Goal: Task Accomplishment & Management: Manage account settings

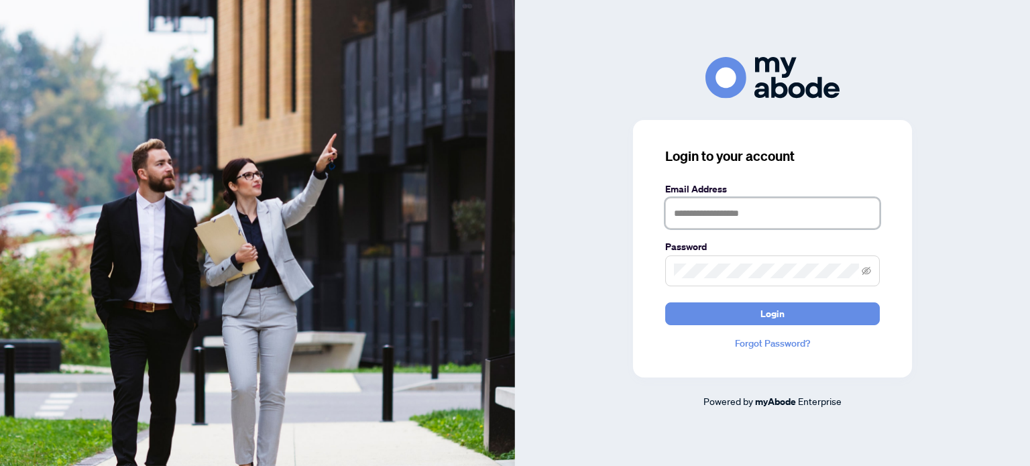
click at [689, 214] on input "text" at bounding box center [772, 213] width 215 height 31
click at [702, 210] on input "text" at bounding box center [772, 213] width 215 height 31
type input "**********"
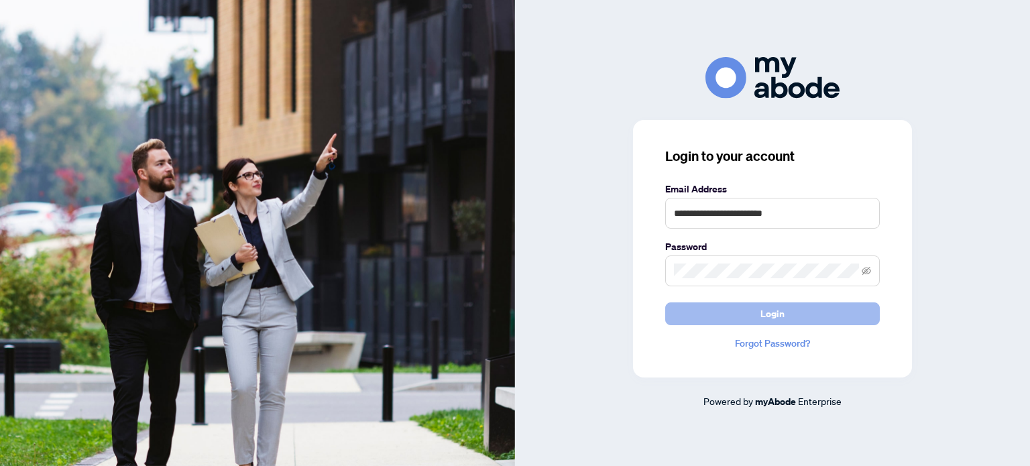
click at [754, 311] on button "Login" at bounding box center [772, 313] width 215 height 23
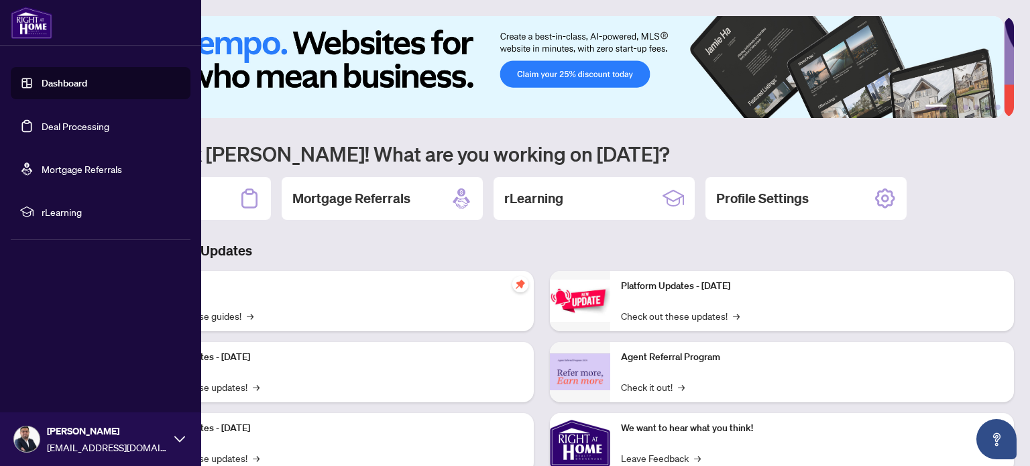
click at [51, 125] on link "Deal Processing" at bounding box center [76, 126] width 68 height 12
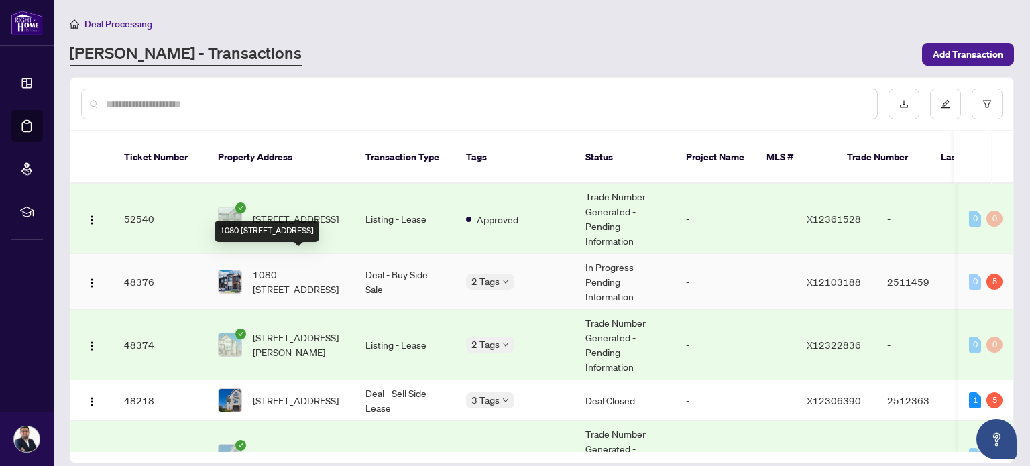
click at [324, 269] on span "1080 [STREET_ADDRESS]" at bounding box center [298, 281] width 91 height 29
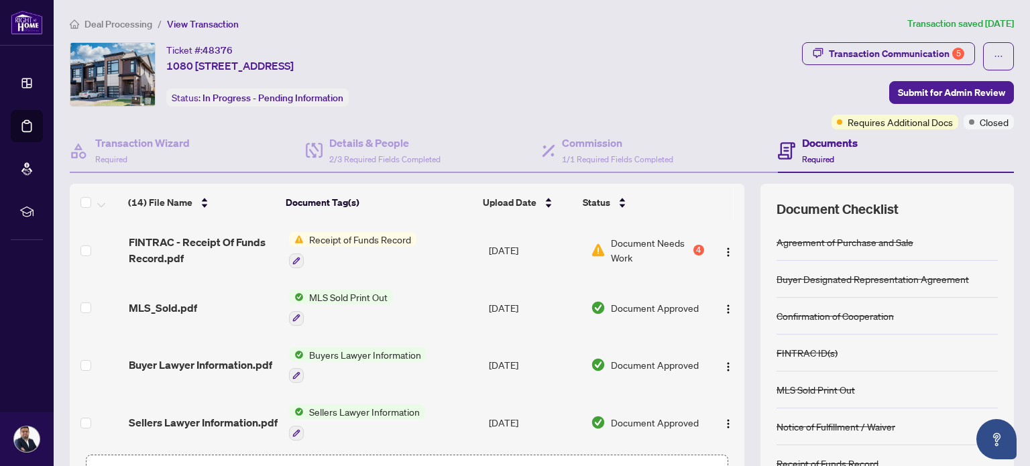
click at [630, 243] on span "Document Needs Work" at bounding box center [650, 249] width 79 height 29
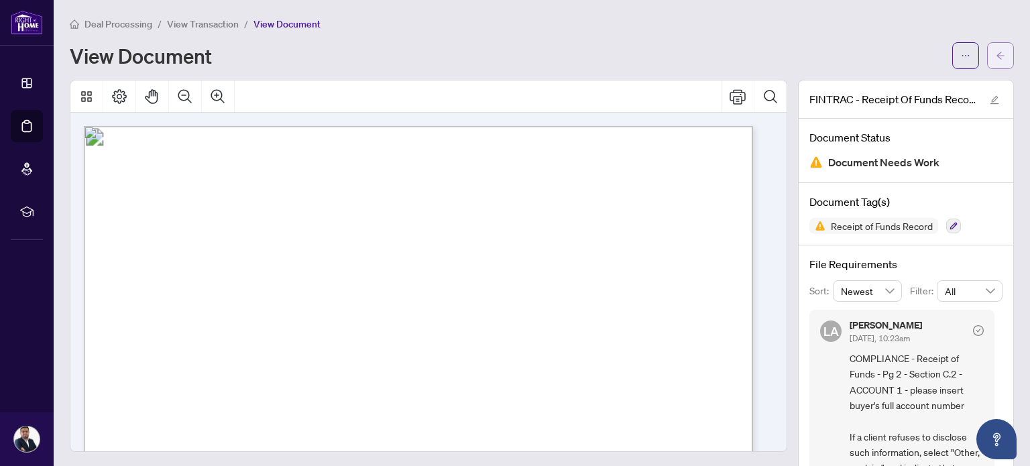
click at [995, 46] on span "button" at bounding box center [999, 55] width 9 height 21
click at [197, 23] on span "View Transaction" at bounding box center [203, 24] width 72 height 12
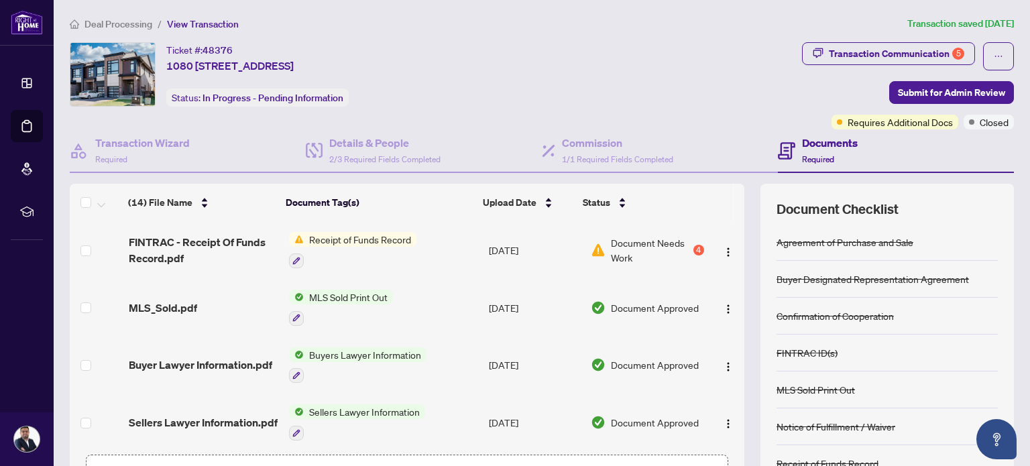
click at [134, 20] on span "Deal Processing" at bounding box center [118, 24] width 68 height 12
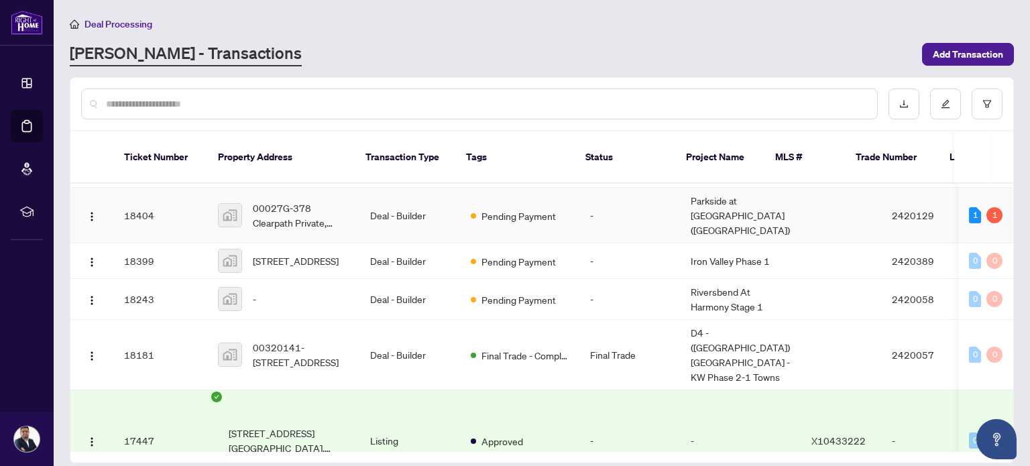
scroll to position [1093, 0]
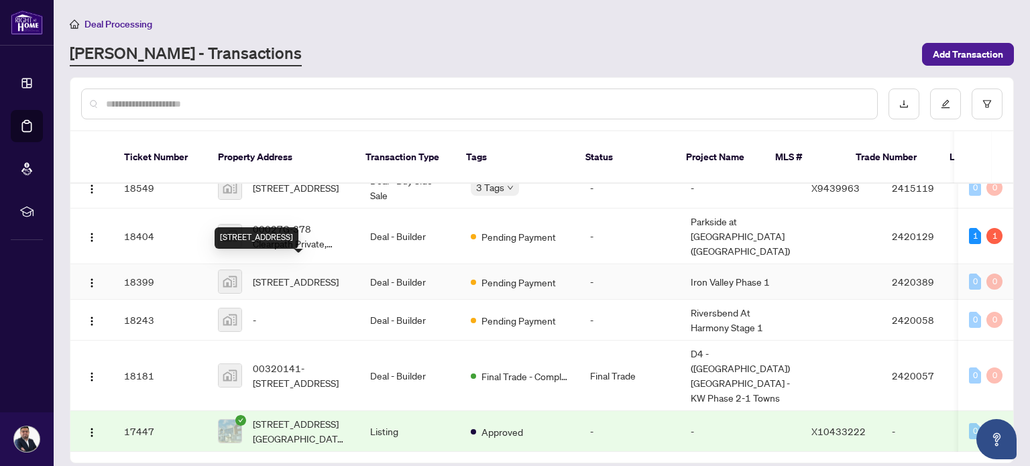
click at [306, 274] on span "[STREET_ADDRESS]" at bounding box center [296, 281] width 86 height 15
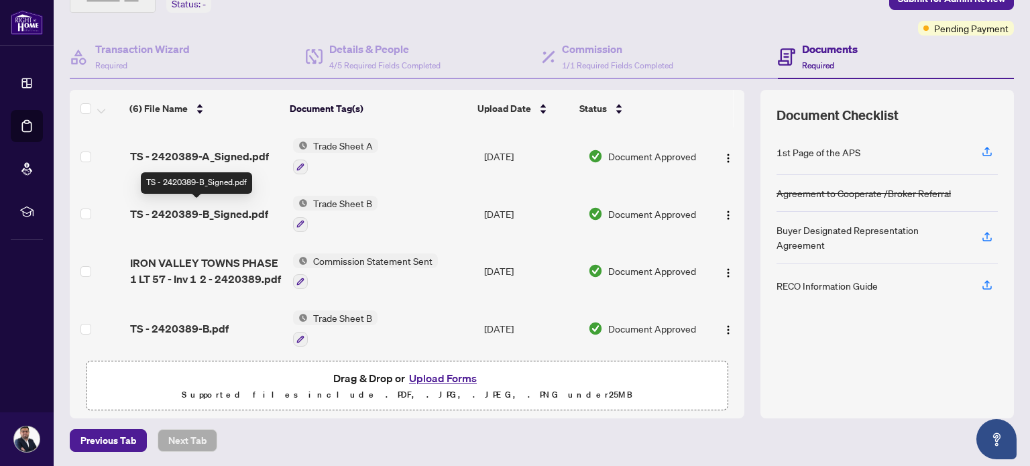
click at [183, 208] on span "TS - 2420389-B_Signed.pdf" at bounding box center [199, 214] width 138 height 16
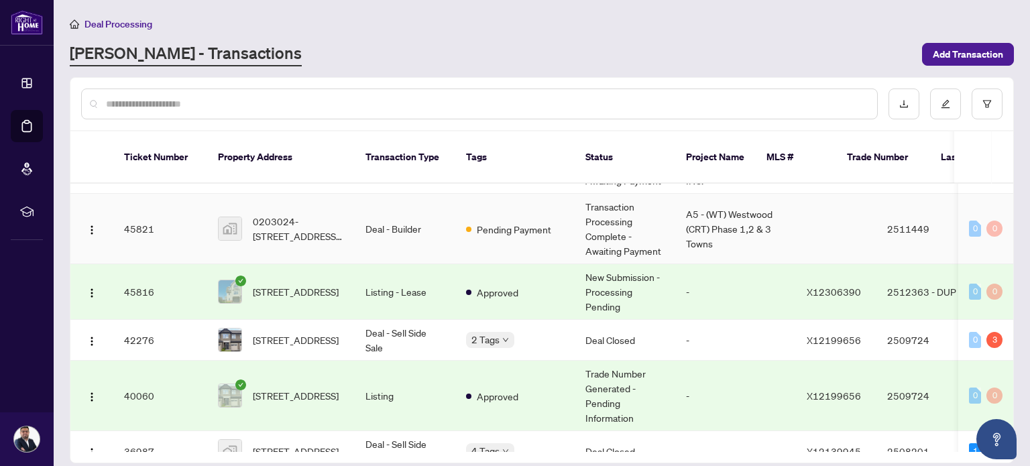
scroll to position [391, 0]
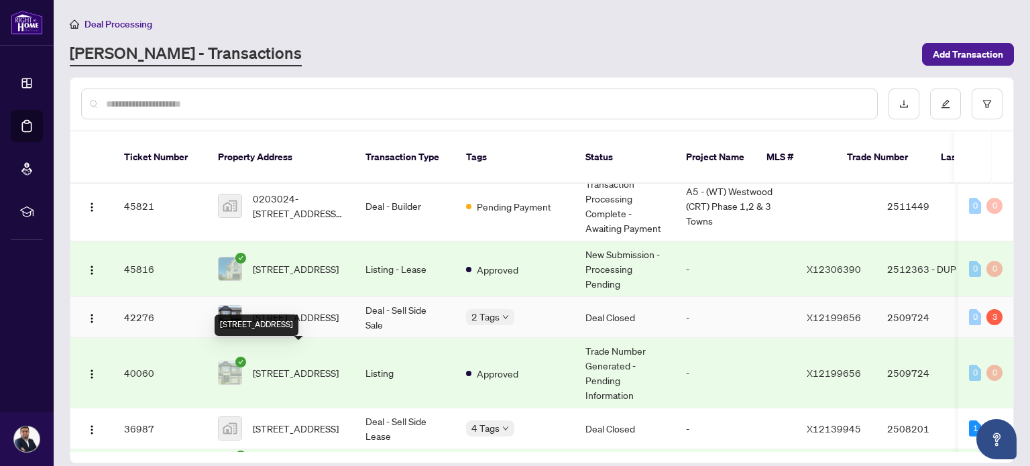
click at [302, 324] on span "[STREET_ADDRESS]" at bounding box center [296, 317] width 86 height 15
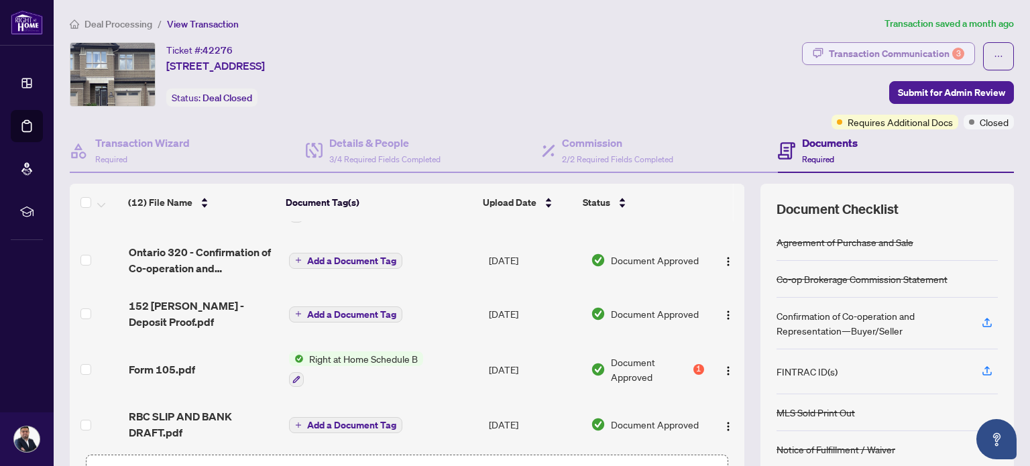
click at [851, 52] on div "Transaction Communication 3" at bounding box center [896, 53] width 135 height 21
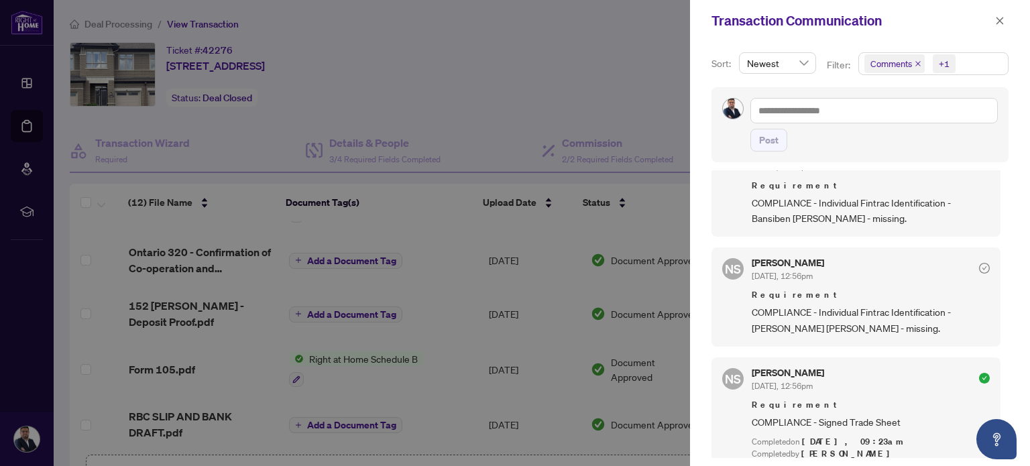
scroll to position [235, 0]
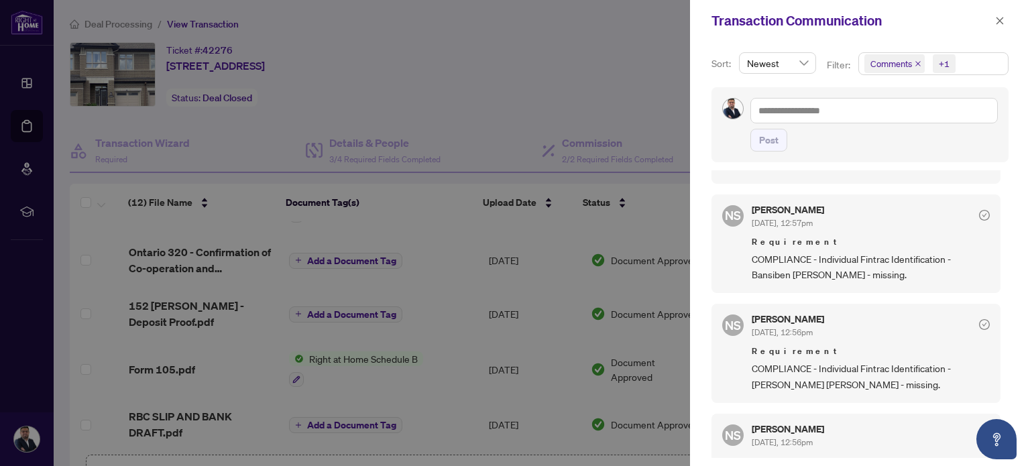
click at [568, 68] on div at bounding box center [515, 233] width 1030 height 466
click at [1001, 21] on icon "close" at bounding box center [999, 20] width 9 height 9
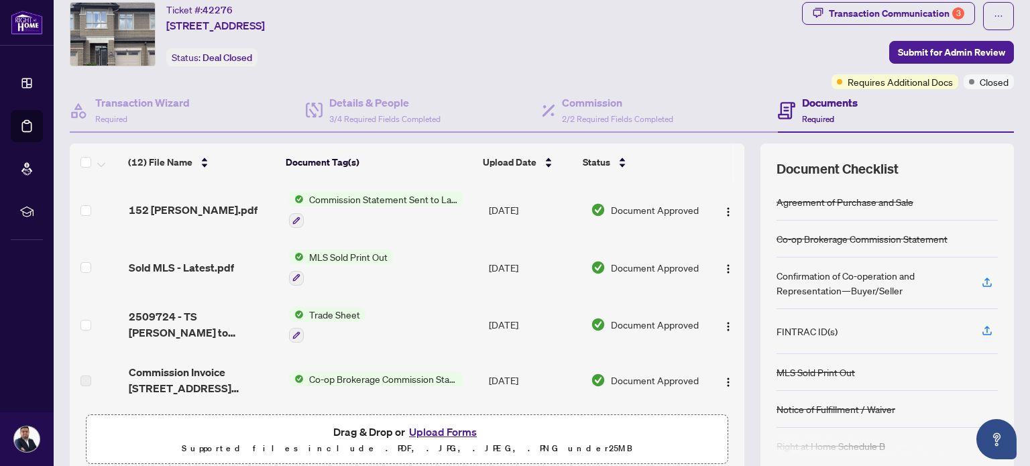
scroll to position [0, 0]
